Goal: Check status: Check status

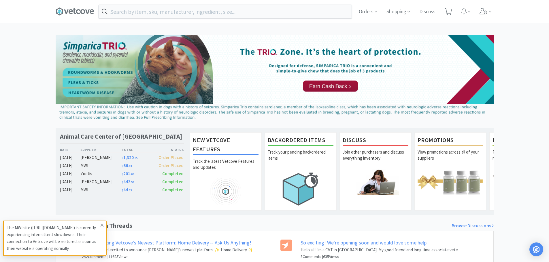
click at [102, 225] on icon at bounding box center [101, 225] width 3 height 5
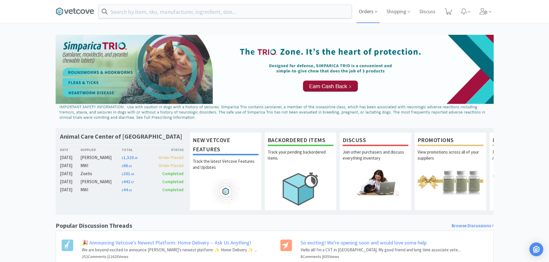
click at [362, 18] on span "Orders" at bounding box center [367, 11] width 23 height 23
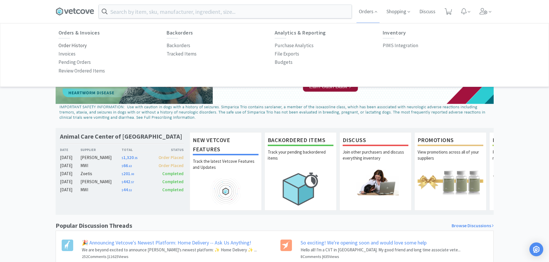
click at [75, 46] on p "Order History" at bounding box center [72, 46] width 28 height 8
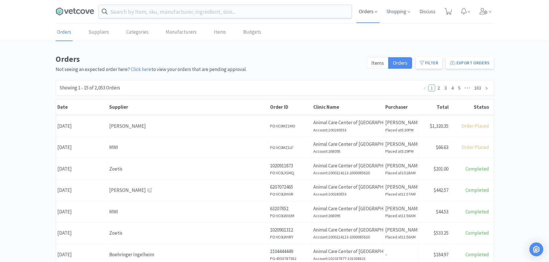
click at [363, 8] on span "Orders" at bounding box center [367, 11] width 23 height 23
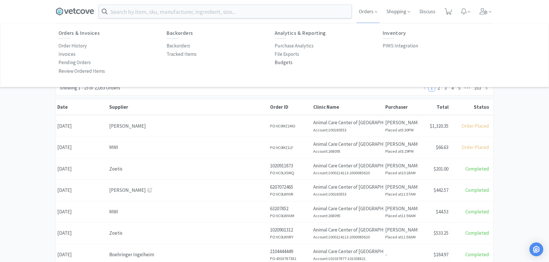
click at [277, 63] on p "Budgets" at bounding box center [284, 63] width 18 height 8
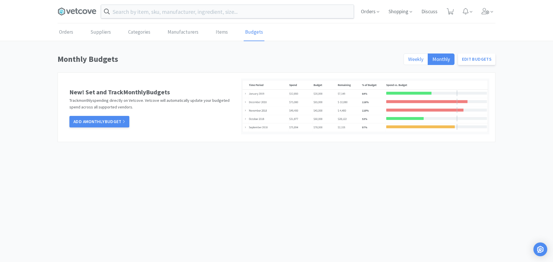
click at [422, 63] on label "Weekly" at bounding box center [416, 60] width 24 height 12
click at [408, 61] on input "Weekly" at bounding box center [408, 61] width 0 height 0
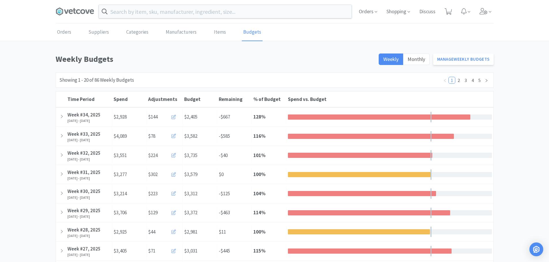
click at [75, 6] on span at bounding box center [77, 11] width 43 height 23
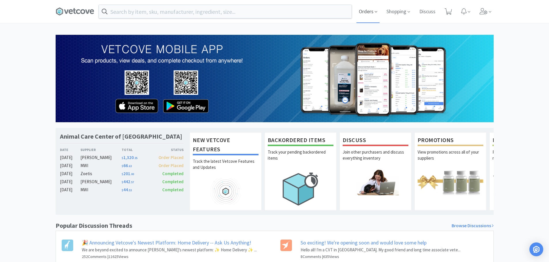
click at [365, 5] on span "Orders" at bounding box center [367, 11] width 23 height 23
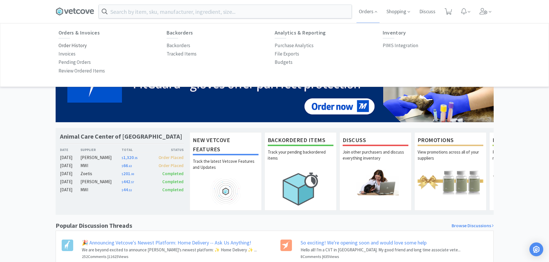
click at [70, 47] on p "Order History" at bounding box center [72, 46] width 28 height 8
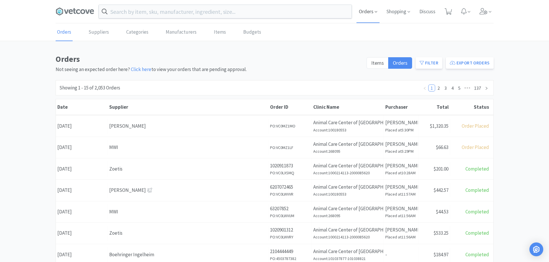
click at [373, 13] on span "Orders" at bounding box center [367, 11] width 23 height 23
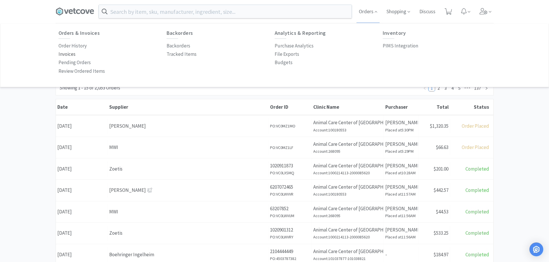
click at [72, 55] on p "Invoices" at bounding box center [66, 54] width 17 height 8
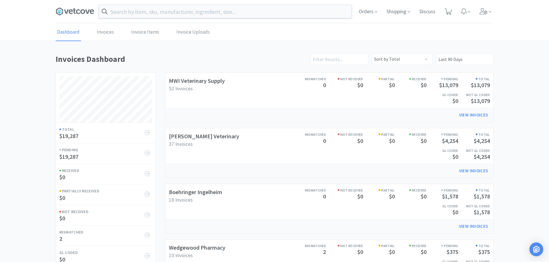
scroll to position [269, 438]
click at [194, 192] on link "Boehringer Ingelheim" at bounding box center [195, 192] width 53 height 7
click at [201, 138] on link "[PERSON_NAME] Veterinary" at bounding box center [204, 136] width 70 height 7
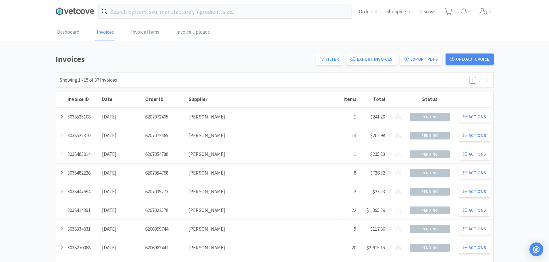
click at [65, 12] on icon at bounding box center [66, 12] width 4 height 4
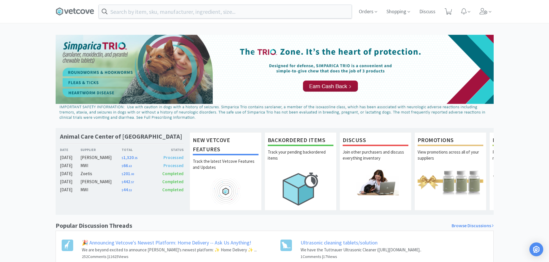
click at [54, 6] on div "Orders Shopping Discuss Discuss" at bounding box center [275, 11] width 444 height 23
click at [62, 10] on icon at bounding box center [59, 11] width 7 height 8
click at [82, 7] on icon at bounding box center [75, 11] width 39 height 9
